Goal: Information Seeking & Learning: Check status

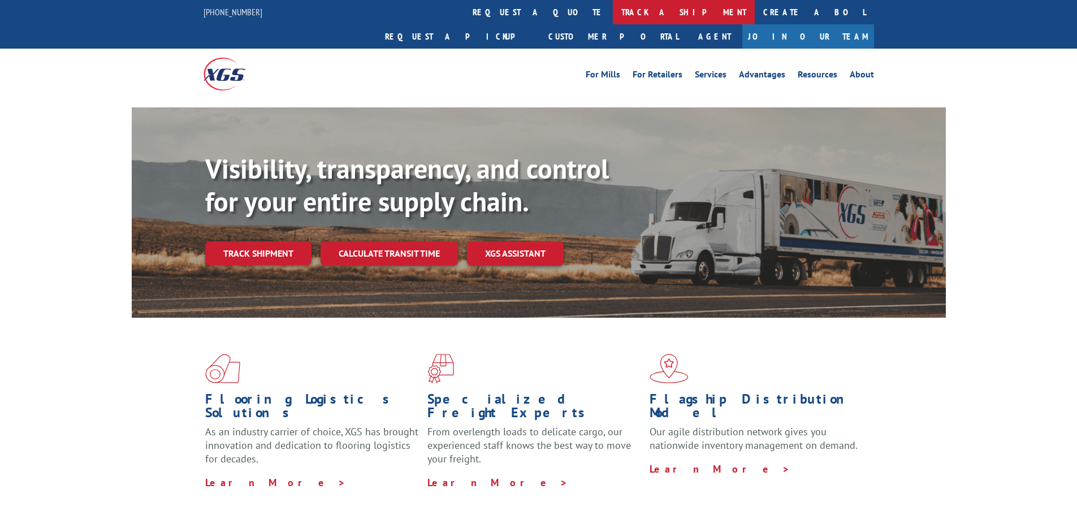
click at [613, 12] on link "track a shipment" at bounding box center [684, 12] width 142 height 24
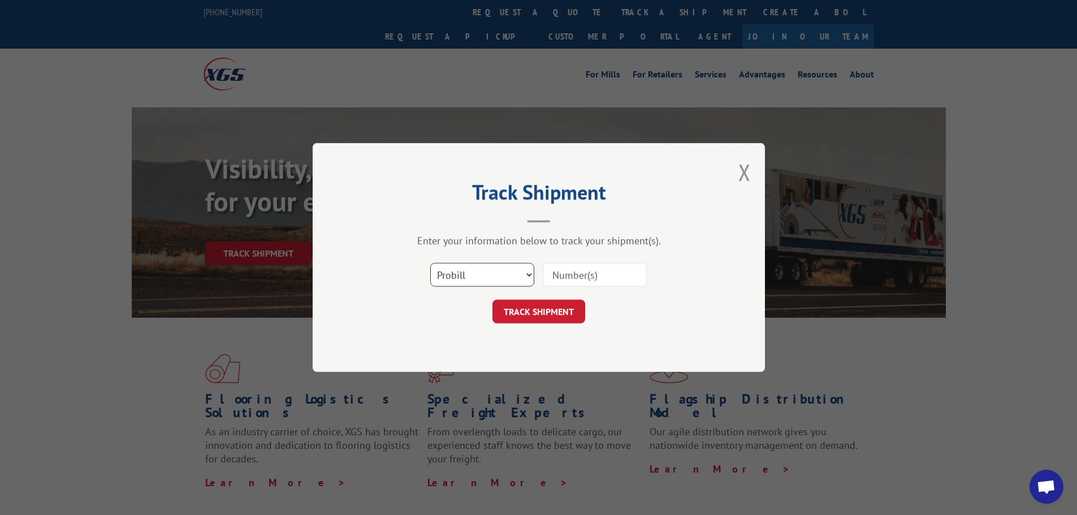
drag, startPoint x: 507, startPoint y: 277, endPoint x: 507, endPoint y: 286, distance: 9.1
click at [507, 277] on select "Select category... Probill BOL PO" at bounding box center [482, 275] width 104 height 24
select select "bol"
click at [430, 263] on select "Select category... Probill BOL PO" at bounding box center [482, 275] width 104 height 24
click at [572, 279] on input at bounding box center [595, 275] width 104 height 24
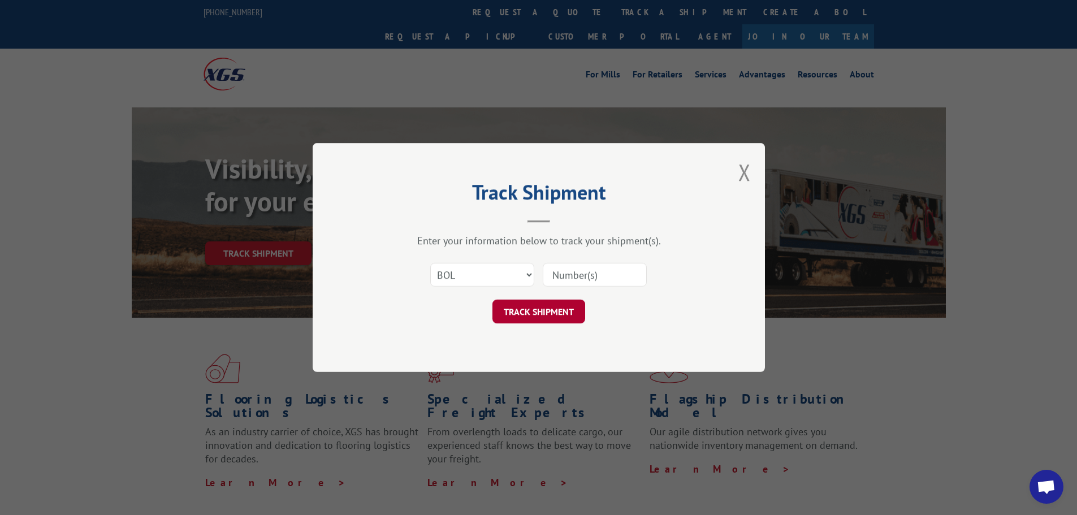
paste input "883988"
type input "883988"
click at [545, 311] on button "TRACK SHIPMENT" at bounding box center [539, 312] width 93 height 24
